Goal: Information Seeking & Learning: Learn about a topic

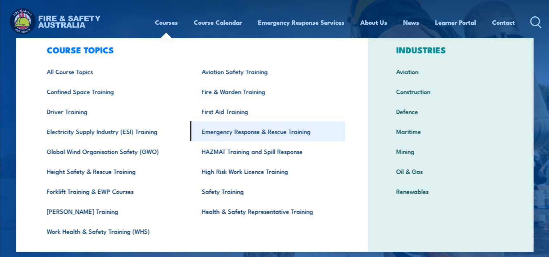
scroll to position [33, 0]
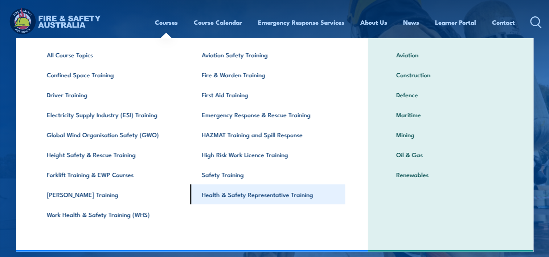
click at [236, 195] on link "Health & Safety Representative Training" at bounding box center [267, 194] width 155 height 20
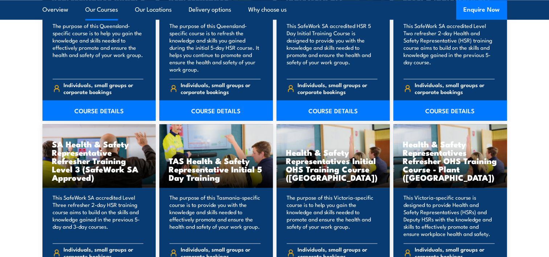
scroll to position [1088, 0]
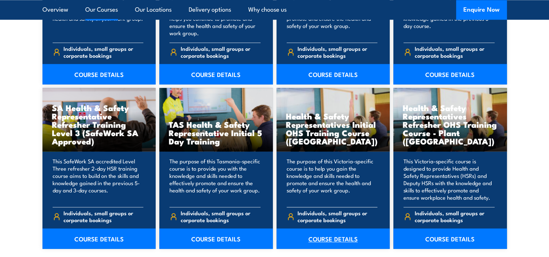
click at [331, 234] on link "COURSE DETAILS" at bounding box center [333, 238] width 114 height 20
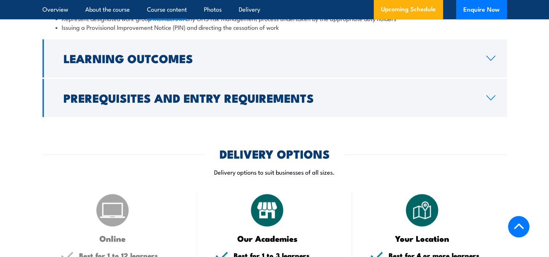
scroll to position [834, 0]
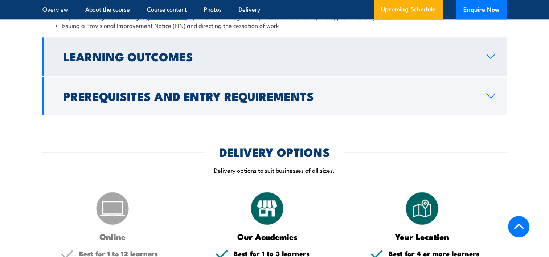
click at [422, 63] on link "Learning Outcomes" at bounding box center [274, 56] width 464 height 38
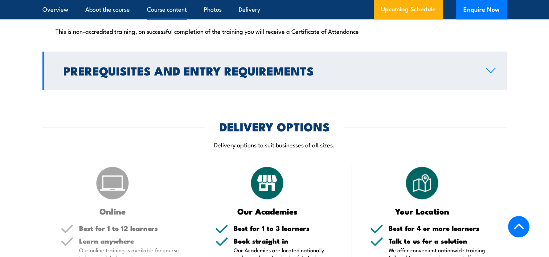
scroll to position [808, 0]
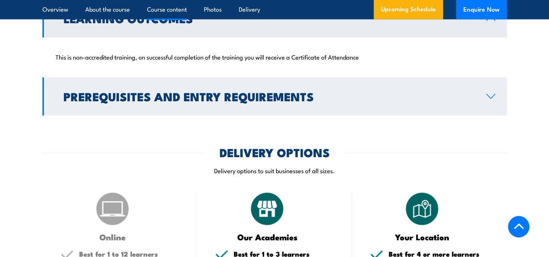
click at [231, 99] on h2 "Prerequisites and Entry Requirements" at bounding box center [268, 96] width 411 height 10
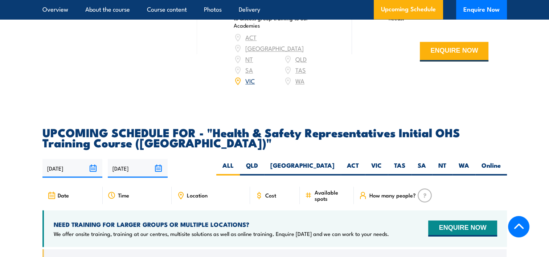
scroll to position [1244, 0]
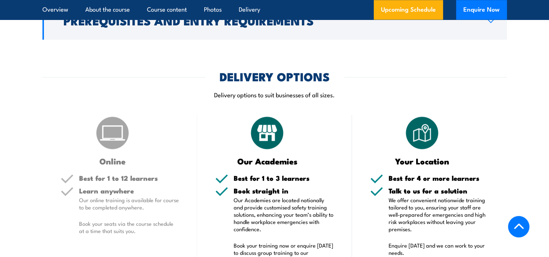
scroll to position [943, 0]
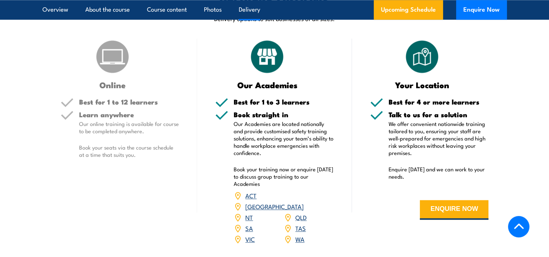
click at [250, 234] on link "VIC" at bounding box center [249, 238] width 9 height 9
